Goal: Task Accomplishment & Management: Manage account settings

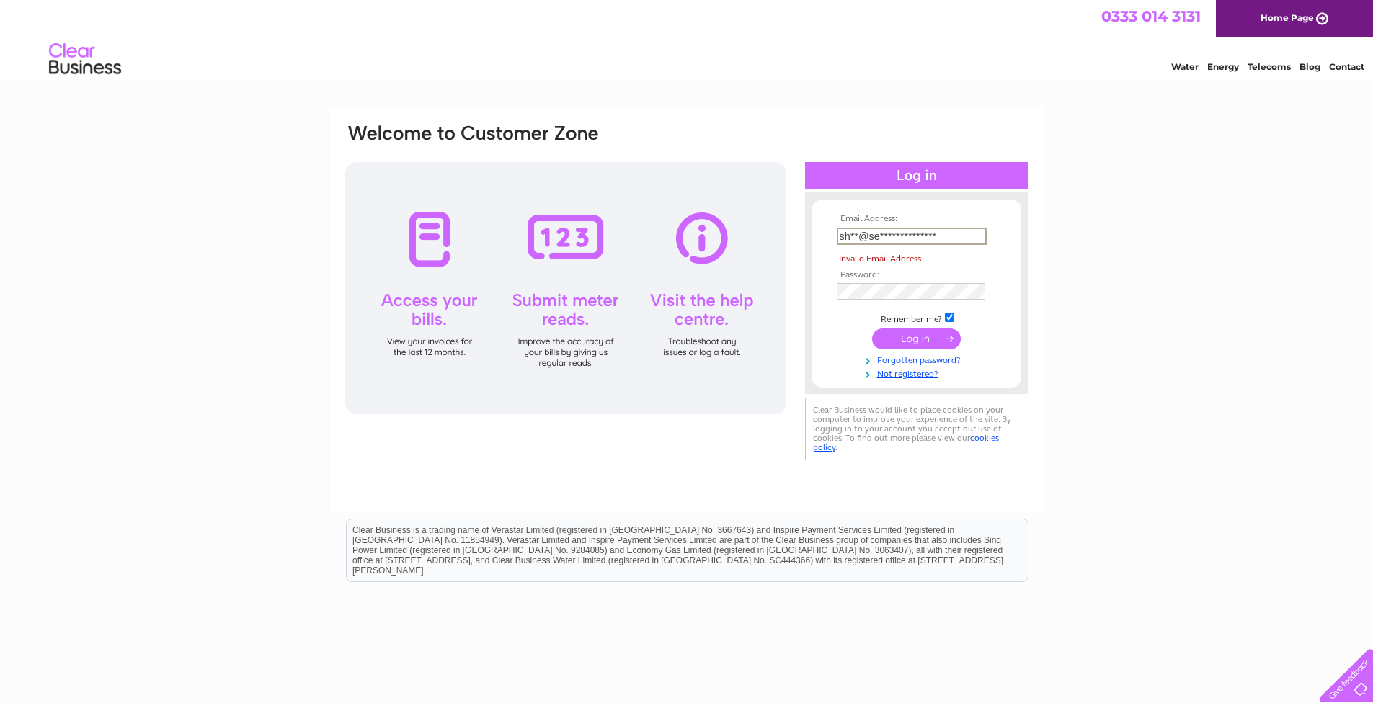
drag, startPoint x: 851, startPoint y: 234, endPoint x: 1005, endPoint y: 245, distance: 154.6
click at [1005, 245] on form "**********" at bounding box center [916, 297] width 209 height 166
type input "shop@seventhsun.co.uk"
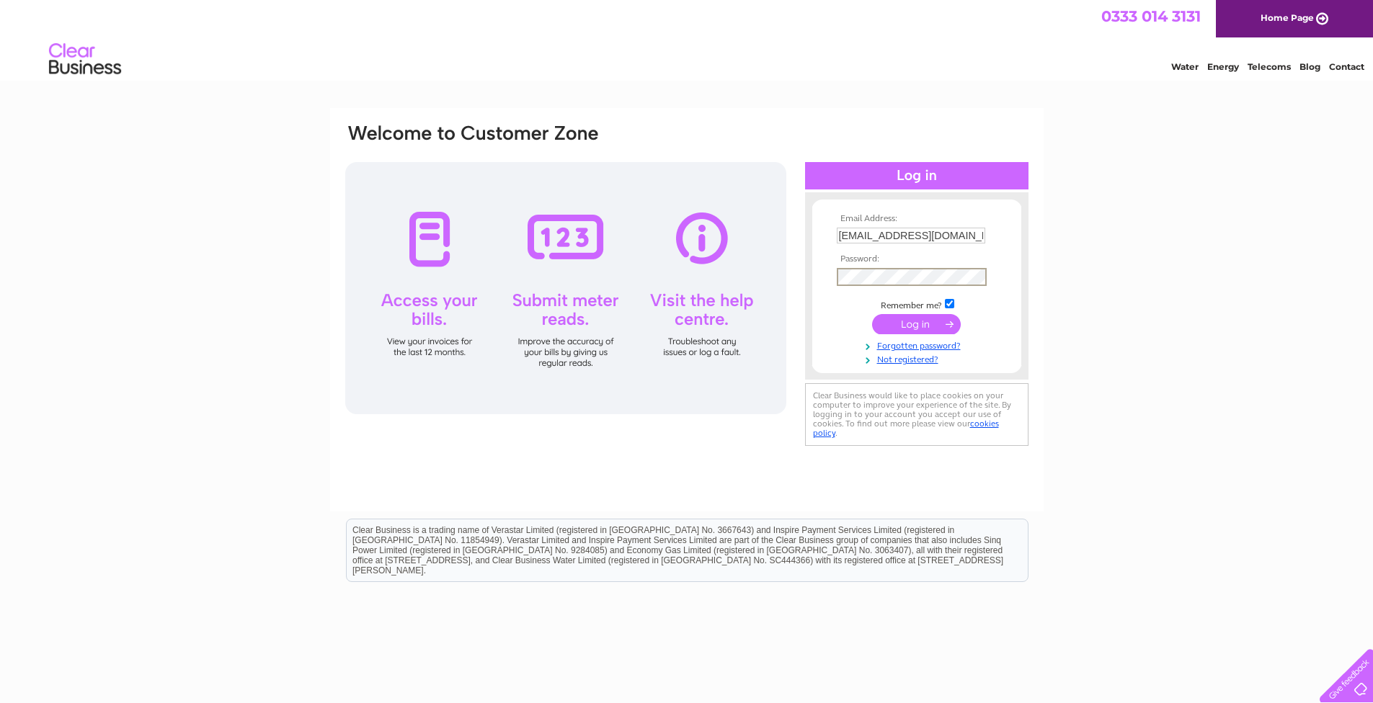
click at [924, 331] on input "submit" at bounding box center [916, 324] width 89 height 20
click at [924, 331] on input "submit" at bounding box center [916, 323] width 89 height 20
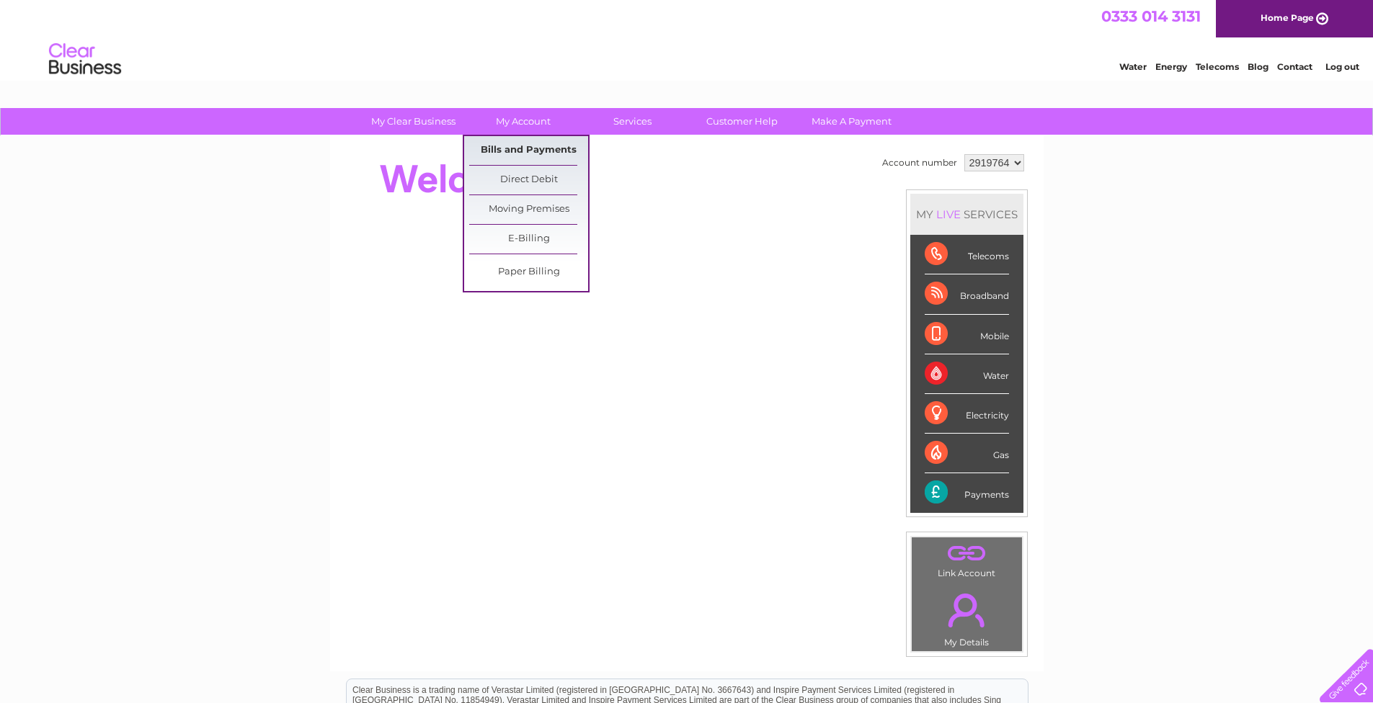
click at [553, 151] on link "Bills and Payments" at bounding box center [528, 150] width 119 height 29
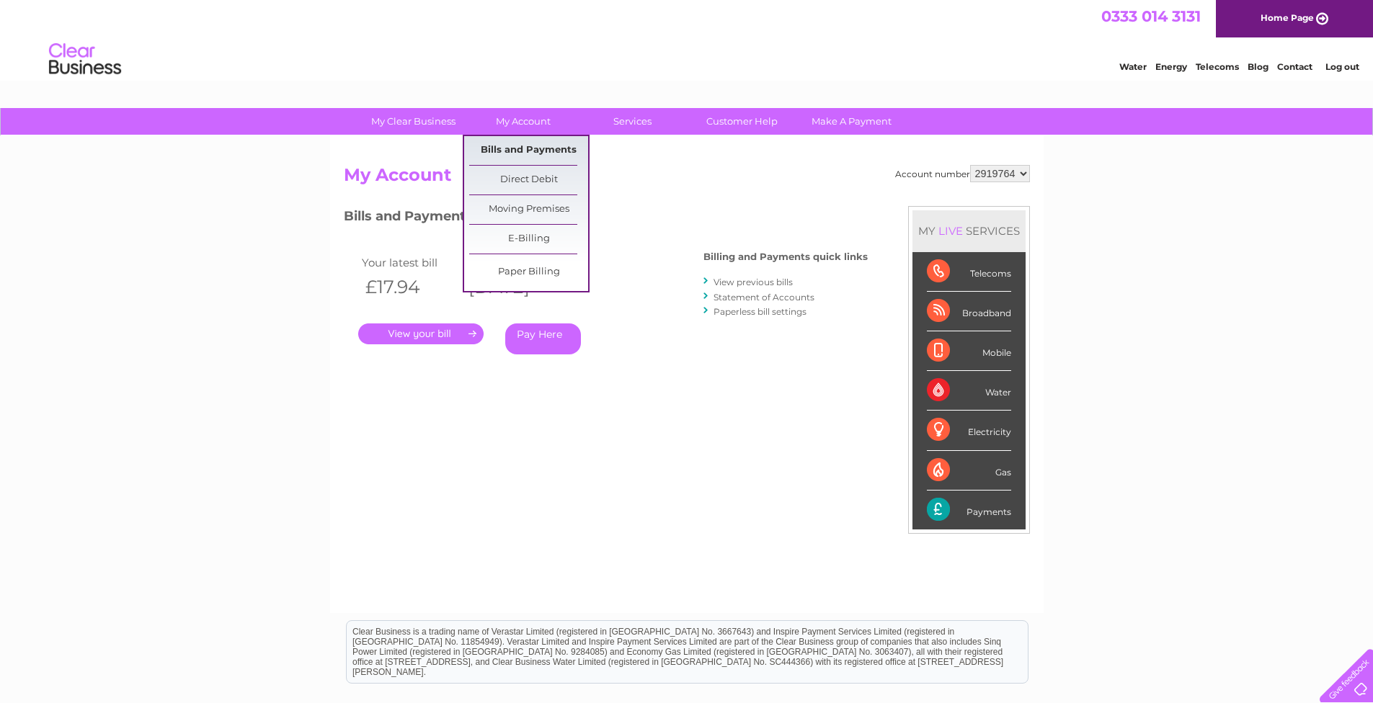
scroll to position [3, 0]
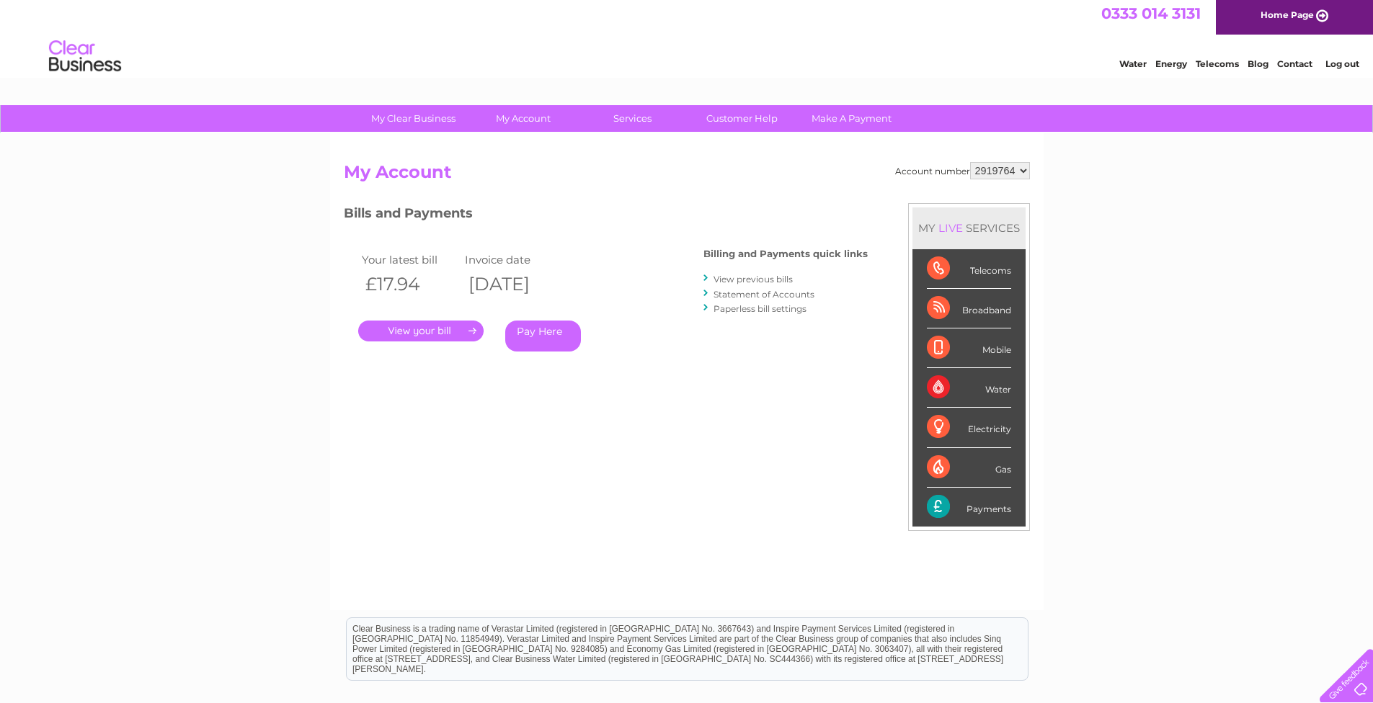
click at [770, 274] on link "View previous bills" at bounding box center [753, 279] width 79 height 11
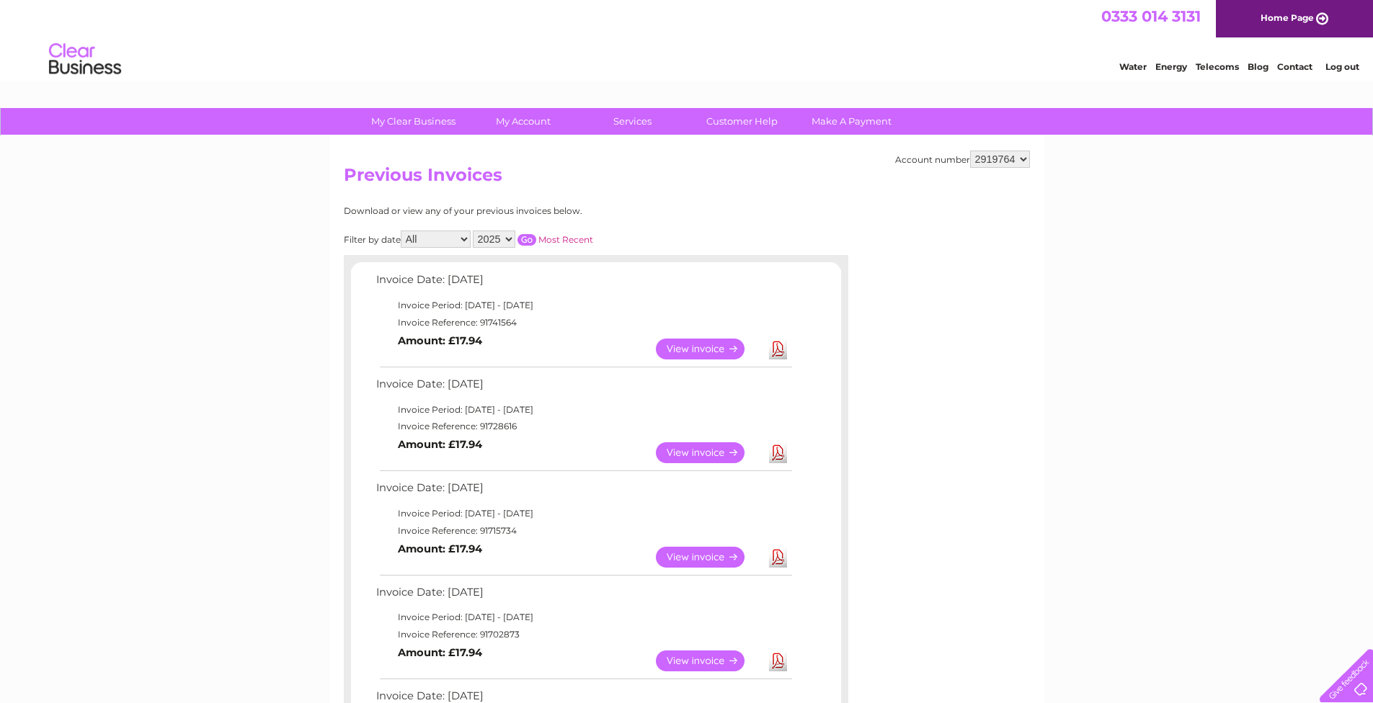
click at [710, 455] on link "View" at bounding box center [709, 453] width 106 height 21
click at [779, 348] on link "Download" at bounding box center [778, 349] width 18 height 21
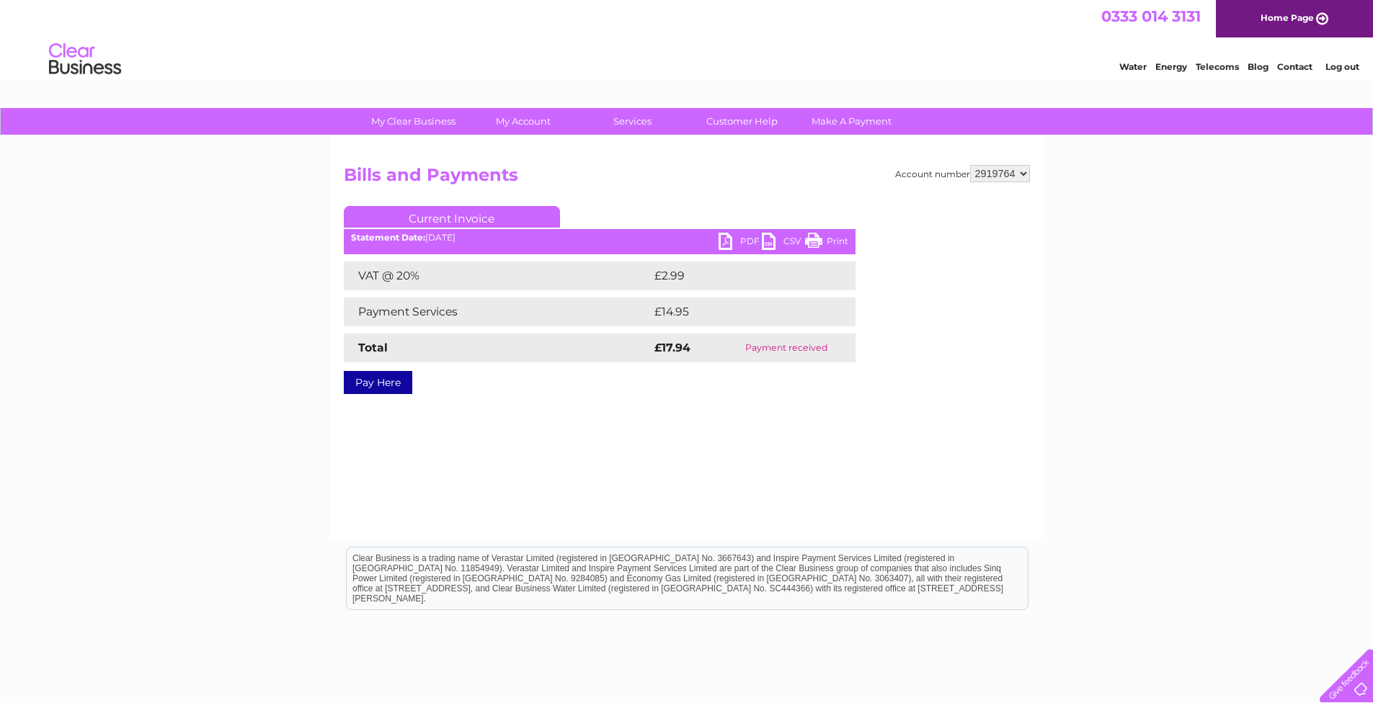
click at [748, 239] on link "PDF" at bounding box center [740, 243] width 43 height 21
